Goal: Navigation & Orientation: Find specific page/section

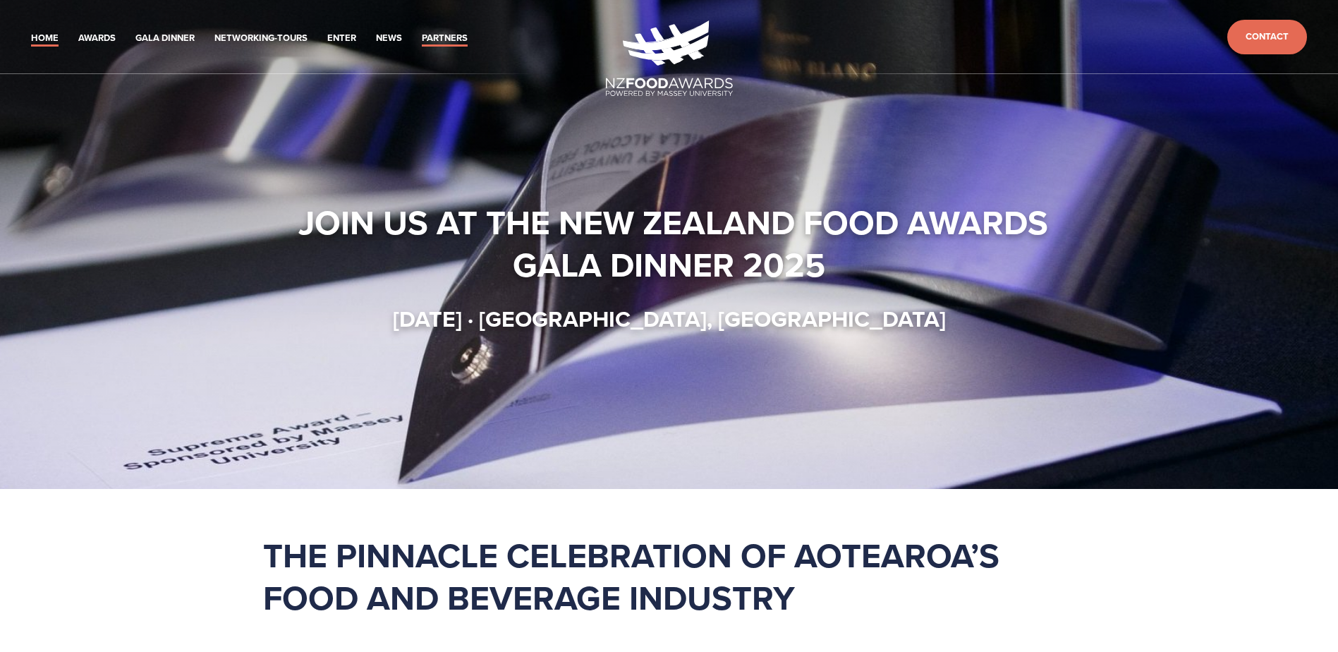
click at [422, 30] on link "Partners" at bounding box center [445, 38] width 46 height 16
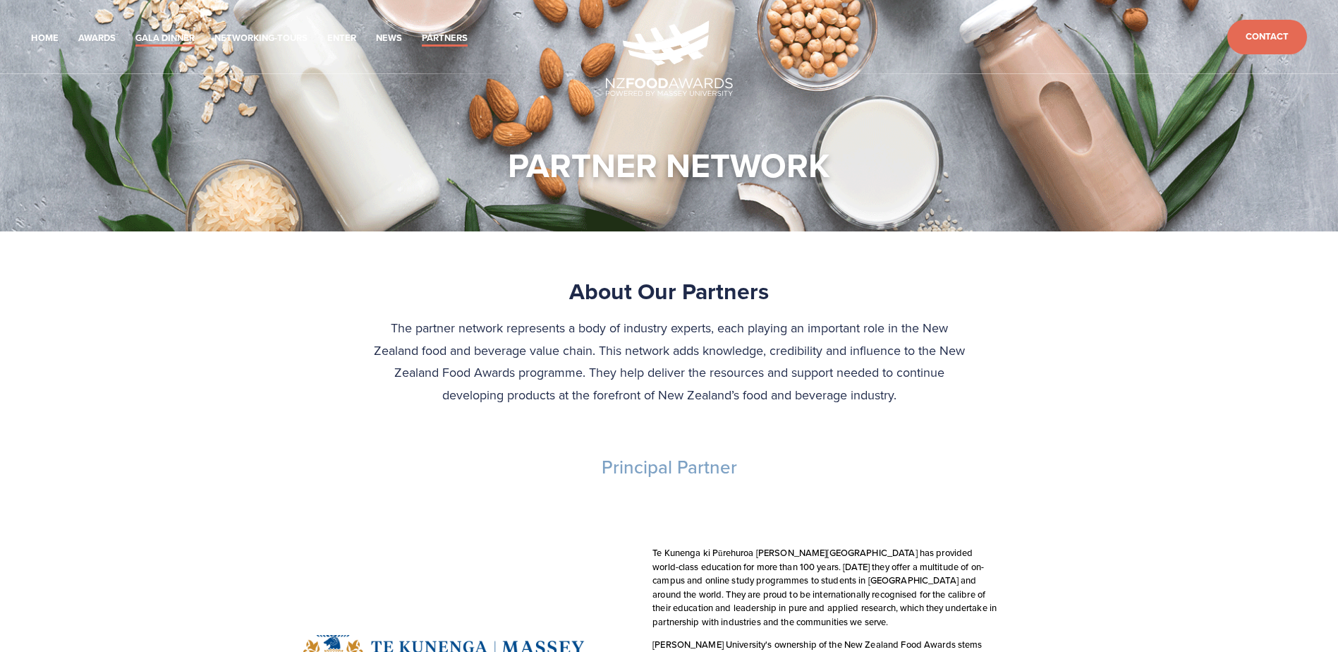
click at [135, 30] on link "Gala Dinner" at bounding box center [164, 38] width 59 height 16
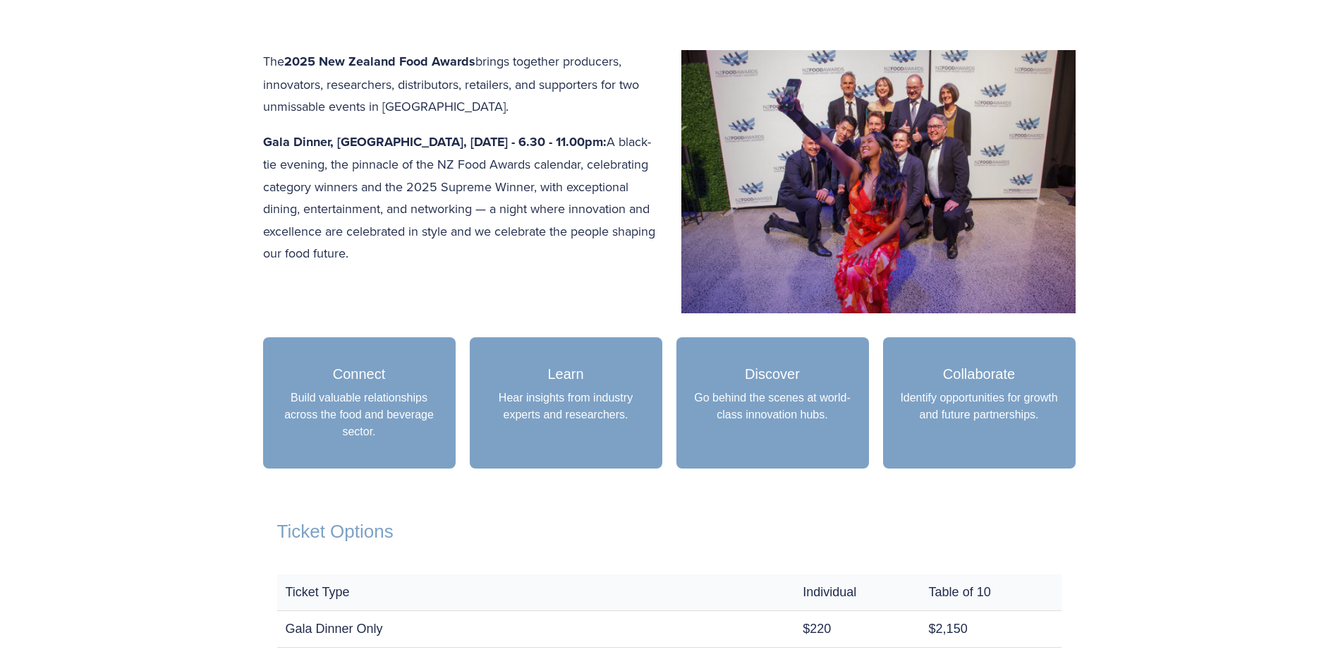
scroll to position [635, 0]
